Goal: Task Accomplishment & Management: Complete application form

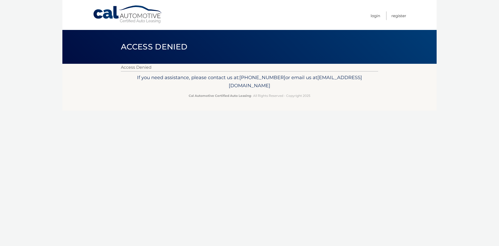
click at [369, 18] on nav "Menu Login Register" at bounding box center [286, 15] width 239 height 30
click at [374, 18] on link "Login" at bounding box center [376, 15] width 10 height 9
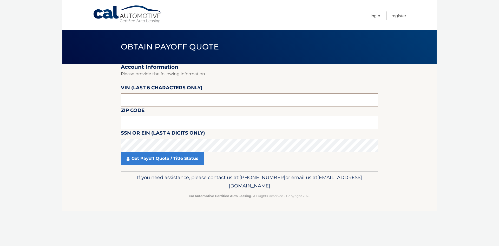
click at [163, 99] on input "text" at bounding box center [249, 99] width 257 height 13
click at [256, 109] on fieldset "Account Information Please provide the following information. [PERSON_NAME] (la…" at bounding box center [249, 117] width 257 height 107
click at [259, 104] on input "text" at bounding box center [249, 99] width 257 height 13
click at [293, 102] on input "text" at bounding box center [249, 99] width 257 height 13
type input "321522"
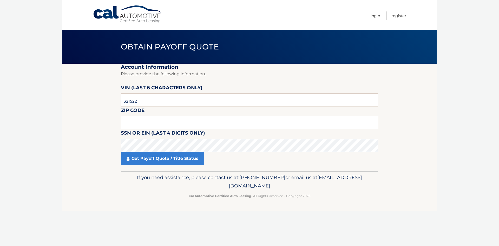
click at [198, 124] on input "text" at bounding box center [249, 122] width 257 height 13
click at [144, 123] on input "text" at bounding box center [249, 122] width 257 height 13
click at [140, 123] on input "text" at bounding box center [249, 122] width 257 height 13
type input "11003"
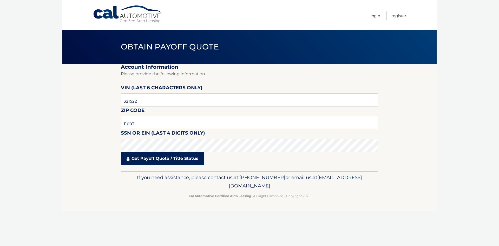
click at [156, 158] on link "Get Payoff Quote / Title Status" at bounding box center [162, 158] width 83 height 13
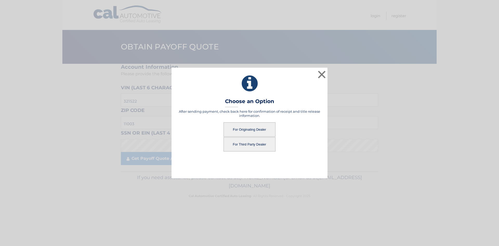
click at [249, 128] on button "For Originating Dealer" at bounding box center [250, 129] width 52 height 14
click at [241, 131] on button "For Originating Dealer" at bounding box center [250, 129] width 52 height 14
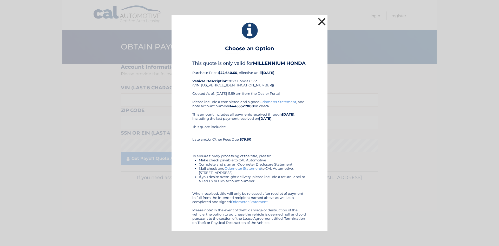
click at [324, 23] on button "×" at bounding box center [322, 21] width 10 height 10
